Goal: Transaction & Acquisition: Purchase product/service

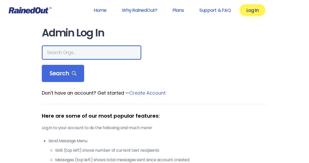
click at [78, 54] on input "text" at bounding box center [92, 52] width 100 height 14
type input "northwestern"
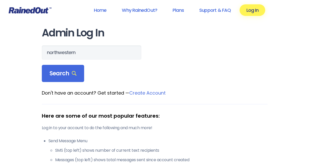
click at [65, 75] on span "Search" at bounding box center [63, 73] width 27 height 7
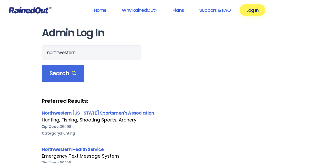
click at [147, 116] on link "Northwestern Connecticut Sportsmen's Association" at bounding box center [98, 113] width 113 height 6
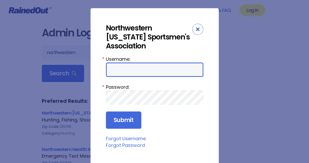
type input "NWCSA_ADMIN"
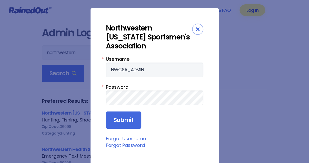
click at [130, 122] on input "Submit" at bounding box center [123, 120] width 35 height 17
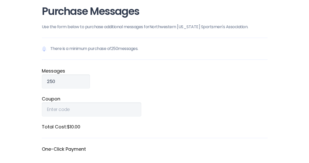
scroll to position [53, 0]
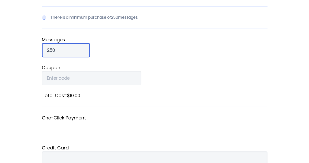
click at [62, 49] on input "250" at bounding box center [66, 50] width 48 height 14
type input "2"
click at [75, 51] on input "Message s" at bounding box center [66, 50] width 48 height 14
click at [75, 52] on input "250" at bounding box center [66, 50] width 48 height 14
click at [75, 55] on input "250" at bounding box center [66, 50] width 48 height 14
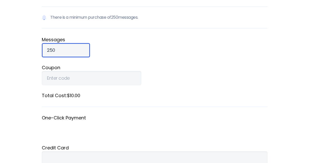
click at [74, 52] on input "250" at bounding box center [66, 50] width 48 height 14
click at [74, 51] on input "250" at bounding box center [66, 50] width 48 height 14
click at [51, 49] on input "10000" at bounding box center [66, 50] width 48 height 14
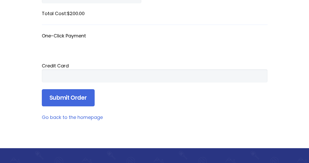
scroll to position [135, 0]
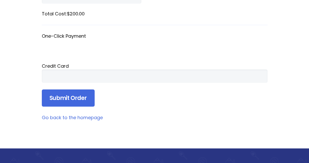
type input "5000"
click at [168, 77] on iframe at bounding box center [155, 76] width 216 height 6
click at [85, 103] on input "Submit Order" at bounding box center [68, 98] width 53 height 17
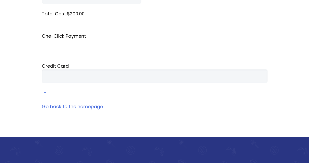
scroll to position [93, 0]
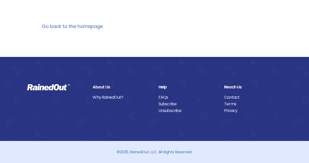
click at [91, 29] on link "Go back to the homepage" at bounding box center [72, 26] width 61 height 6
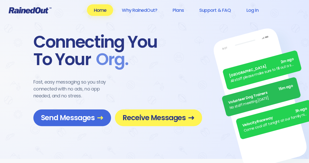
click at [213, 11] on link "Support & FAQ" at bounding box center [215, 10] width 45 height 12
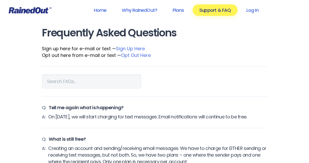
click at [257, 14] on link "Log In" at bounding box center [252, 10] width 25 height 12
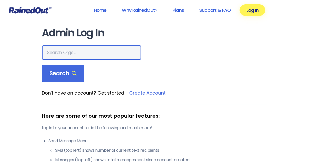
click at [51, 54] on input "text" at bounding box center [92, 52] width 100 height 14
type input "northwestern"
click at [68, 75] on span "Search" at bounding box center [63, 73] width 27 height 7
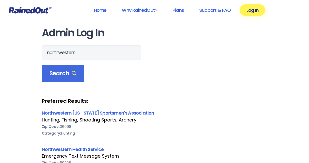
click at [135, 114] on link "Northwestern Connecticut Sportsmen's Association" at bounding box center [98, 113] width 113 height 6
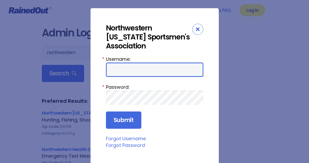
type input "NWCSA_ADMIN"
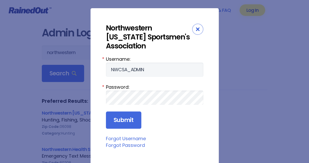
click at [135, 122] on input "Submit" at bounding box center [123, 120] width 35 height 17
